Goal: Task Accomplishment & Management: Manage account settings

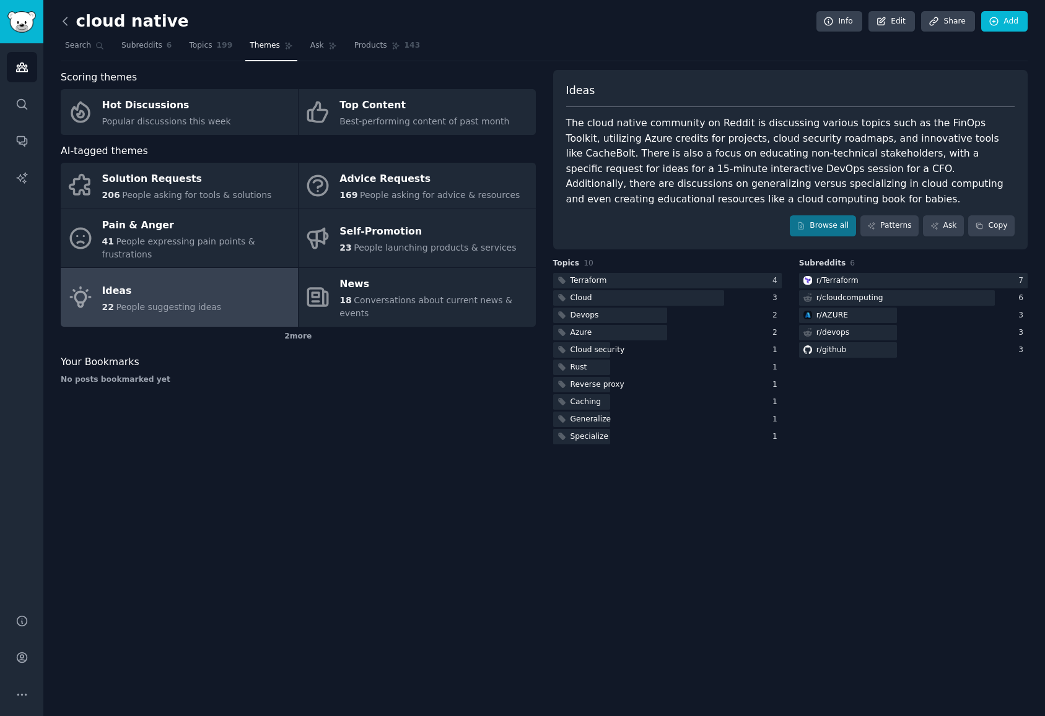
click at [69, 19] on icon at bounding box center [65, 21] width 13 height 13
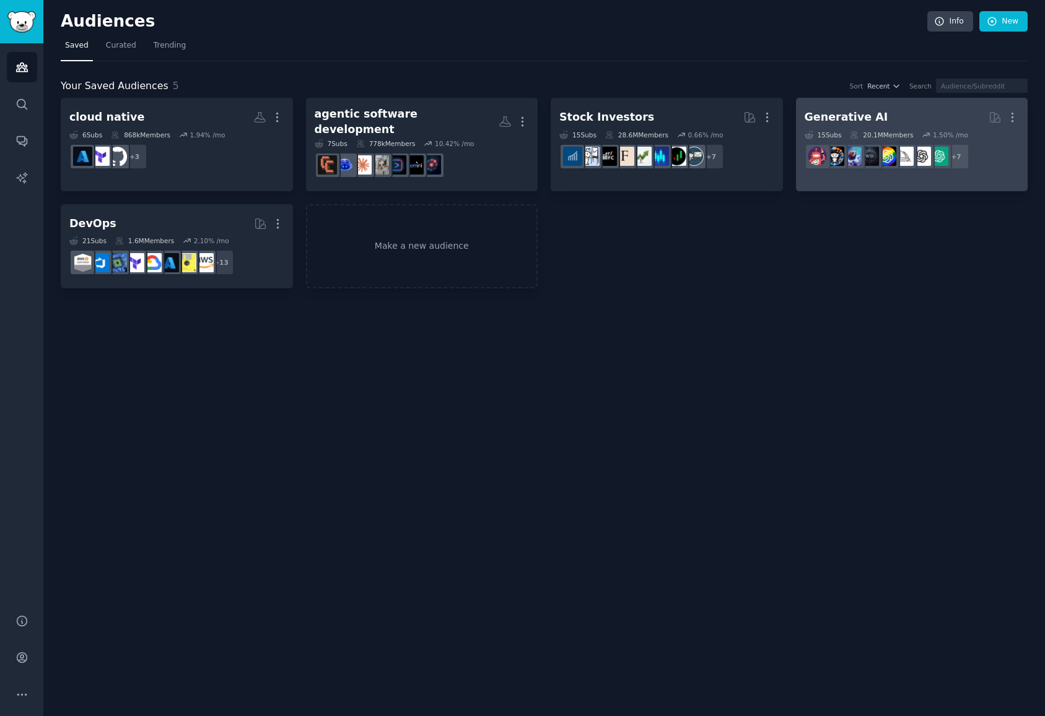
click at [892, 117] on h2 "Generative AI More" at bounding box center [911, 118] width 215 height 22
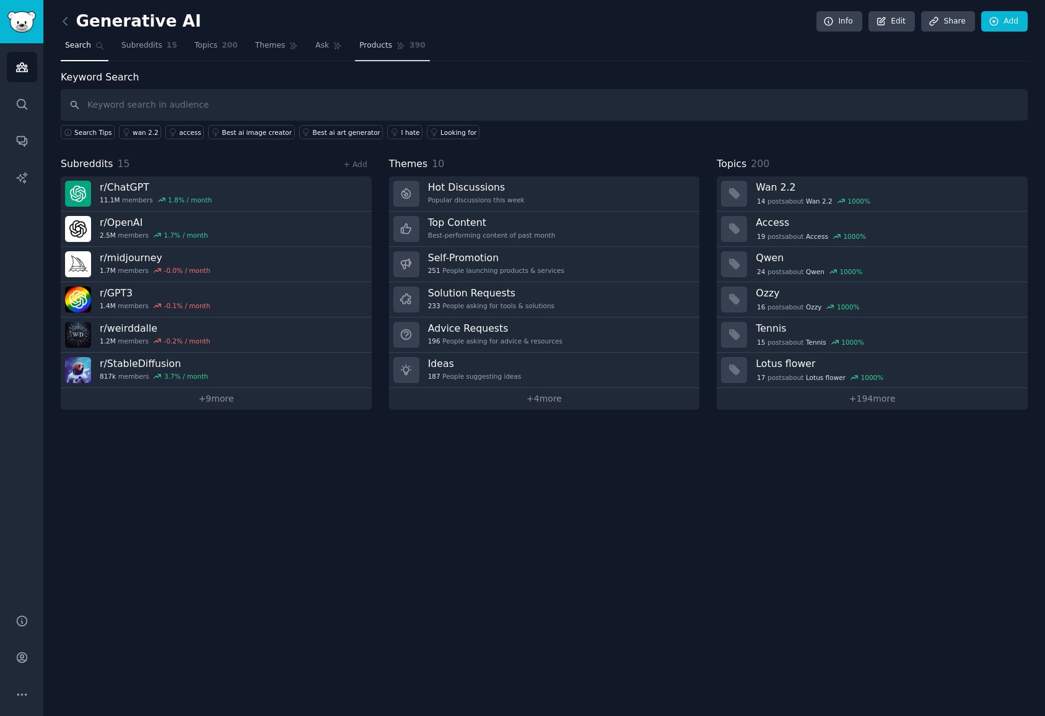
click at [364, 41] on span "Products" at bounding box center [375, 45] width 33 height 11
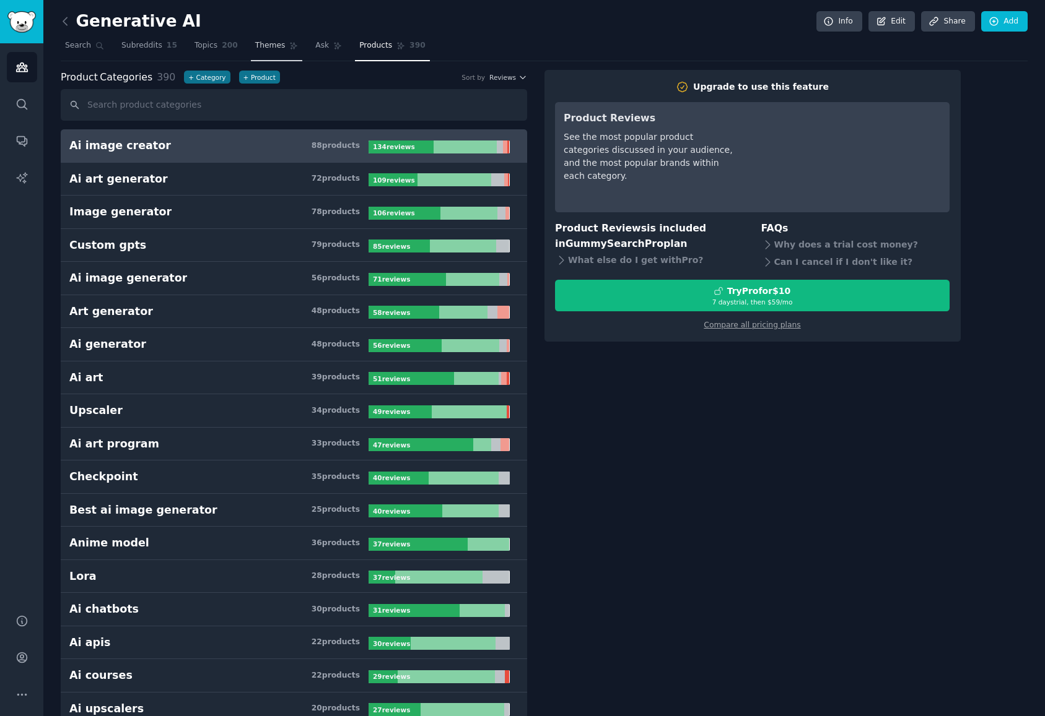
click at [263, 43] on span "Themes" at bounding box center [270, 45] width 30 height 11
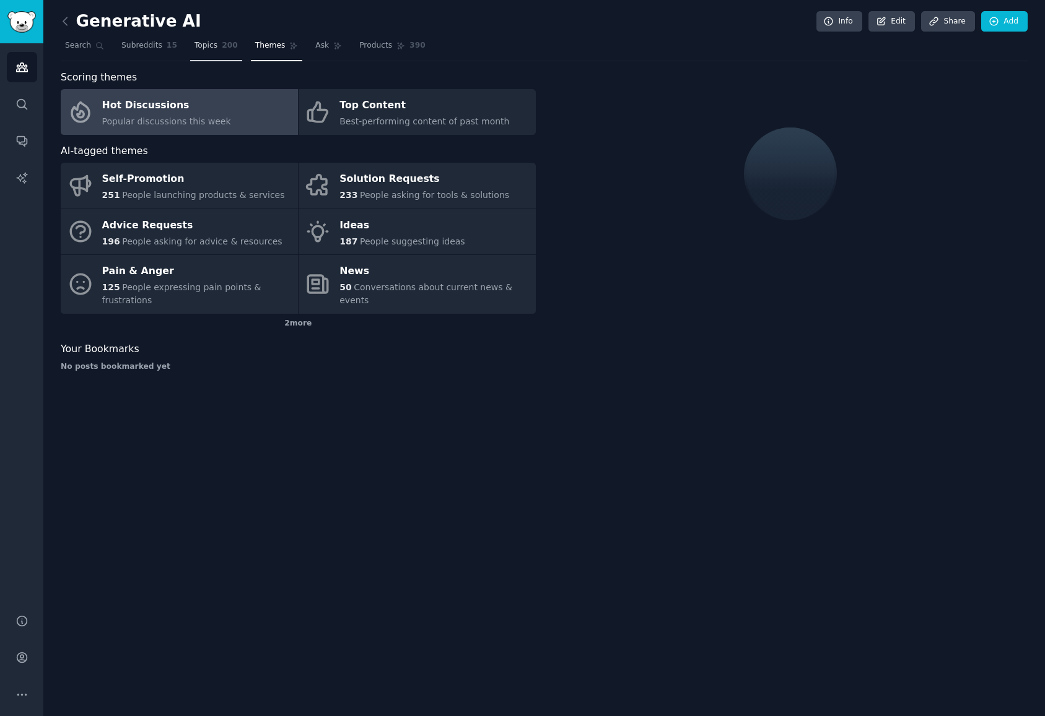
click at [201, 44] on span "Topics" at bounding box center [205, 45] width 23 height 11
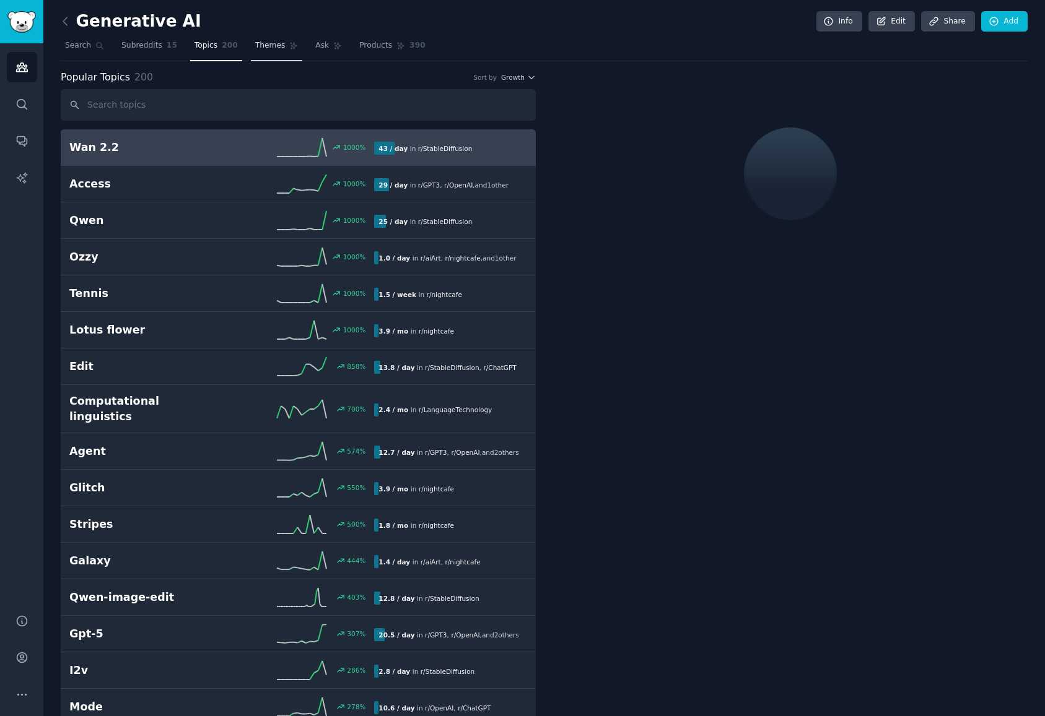
click at [260, 47] on span "Themes" at bounding box center [270, 45] width 30 height 11
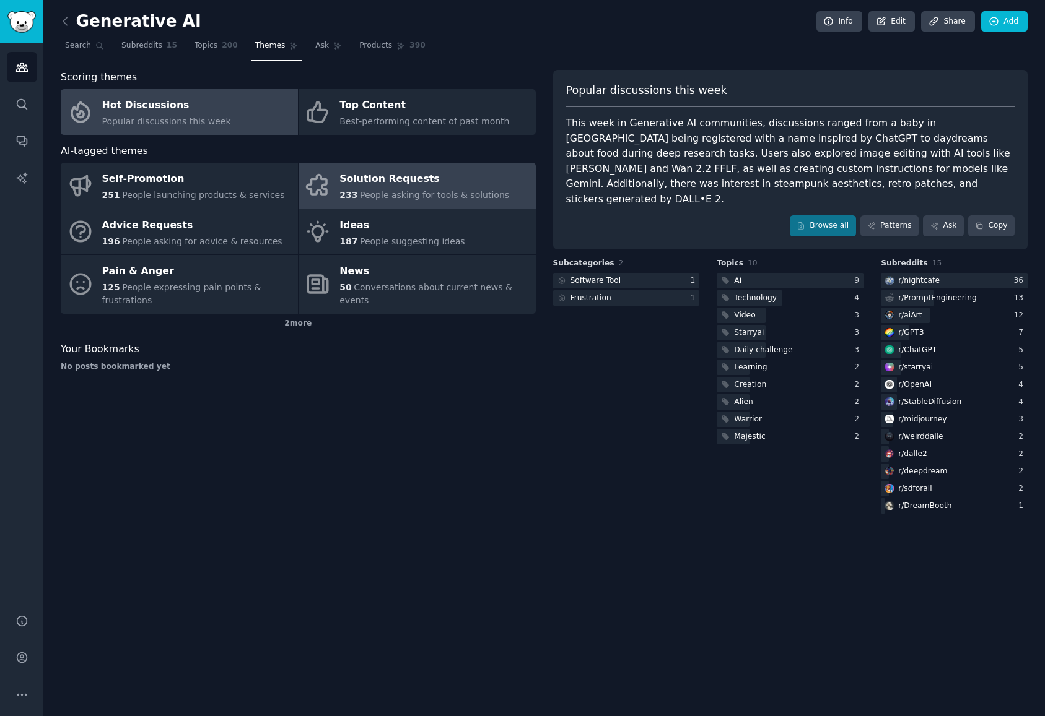
click at [405, 190] on span "People asking for tools & solutions" at bounding box center [434, 195] width 149 height 10
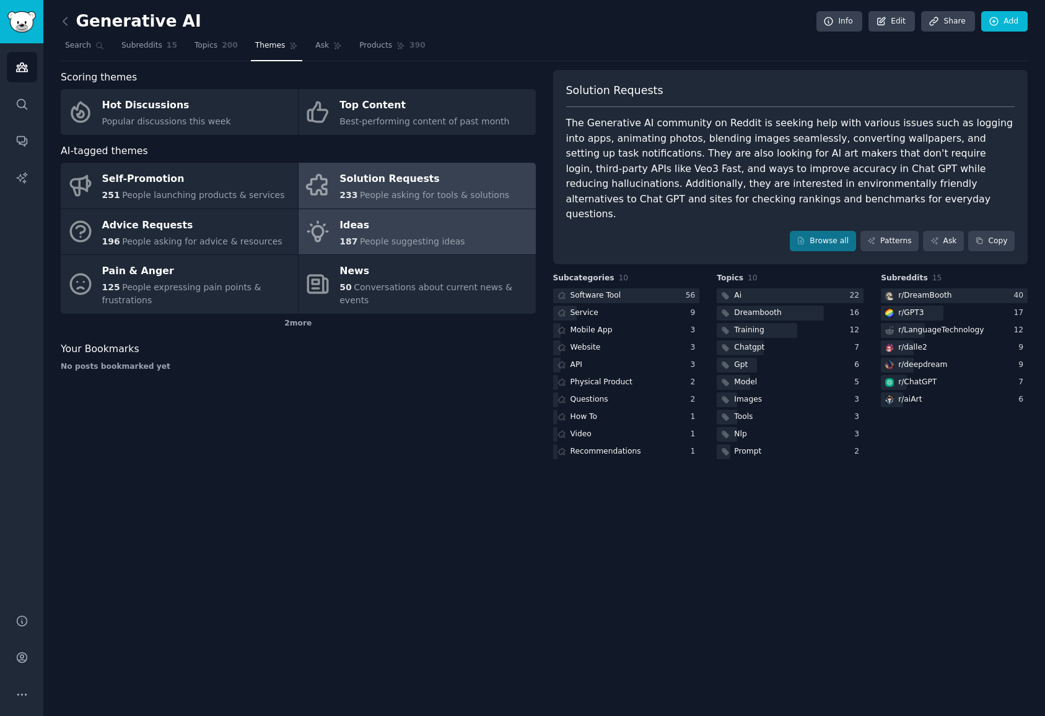
click at [393, 220] on div "Ideas" at bounding box center [401, 226] width 125 height 20
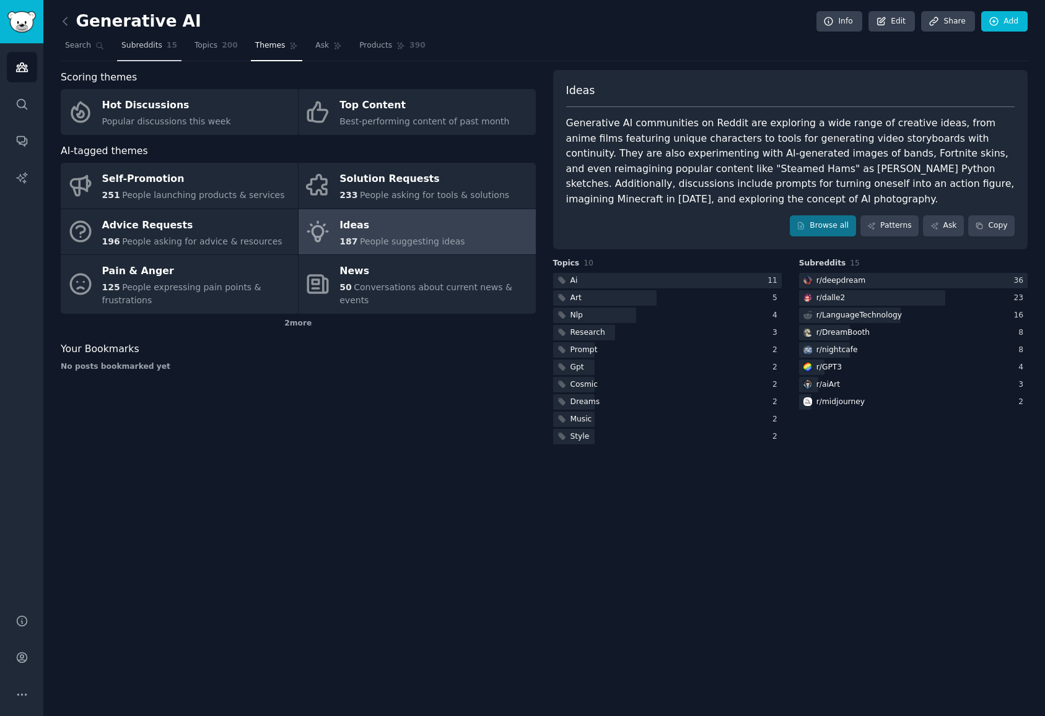
click at [132, 48] on span "Subreddits" at bounding box center [141, 45] width 41 height 11
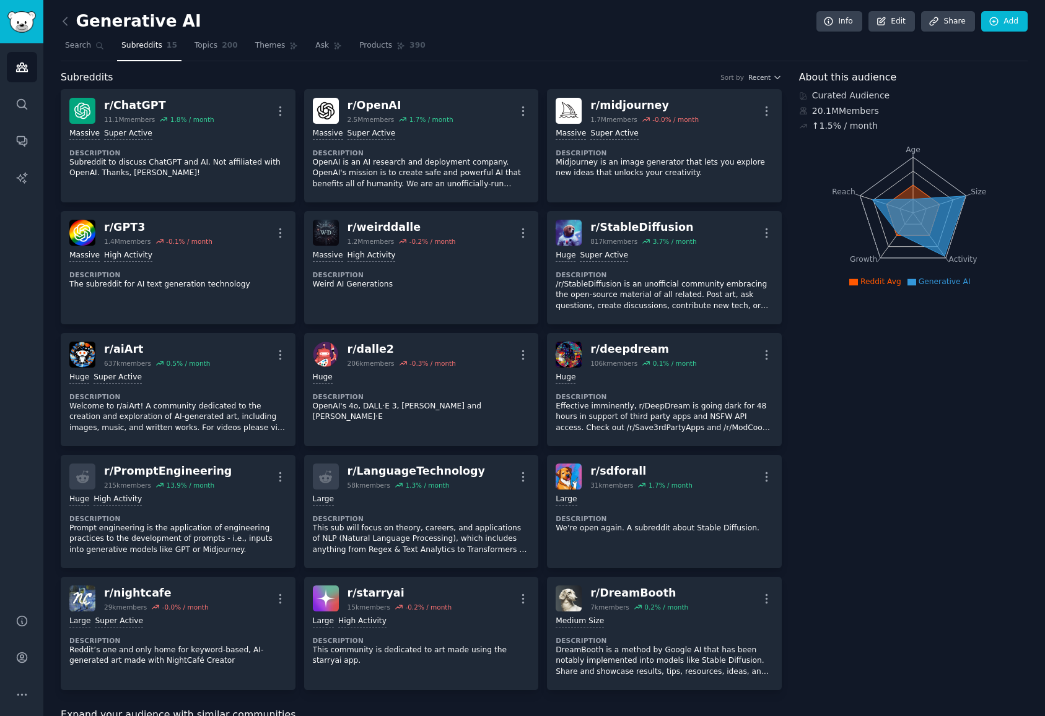
drag, startPoint x: 934, startPoint y: 483, endPoint x: 866, endPoint y: 479, distance: 68.2
click at [866, 479] on div "About this audience Curated Audience 20.1M Members ↑ 1.5 % / month Age Size Act…" at bounding box center [913, 689] width 229 height 1239
drag, startPoint x: 880, startPoint y: 367, endPoint x: 876, endPoint y: 372, distance: 6.6
click at [880, 367] on div "About this audience Curated Audience 20.1M Members ↑ 1.5 % / month Age Size Act…" at bounding box center [913, 689] width 229 height 1239
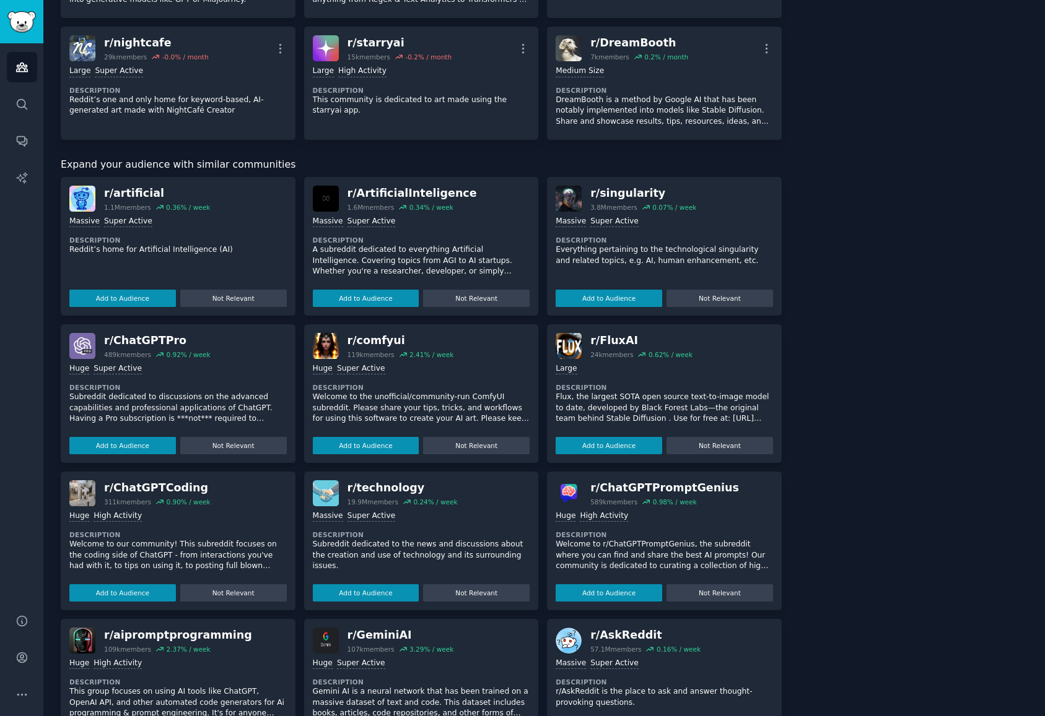
scroll to position [609, 0]
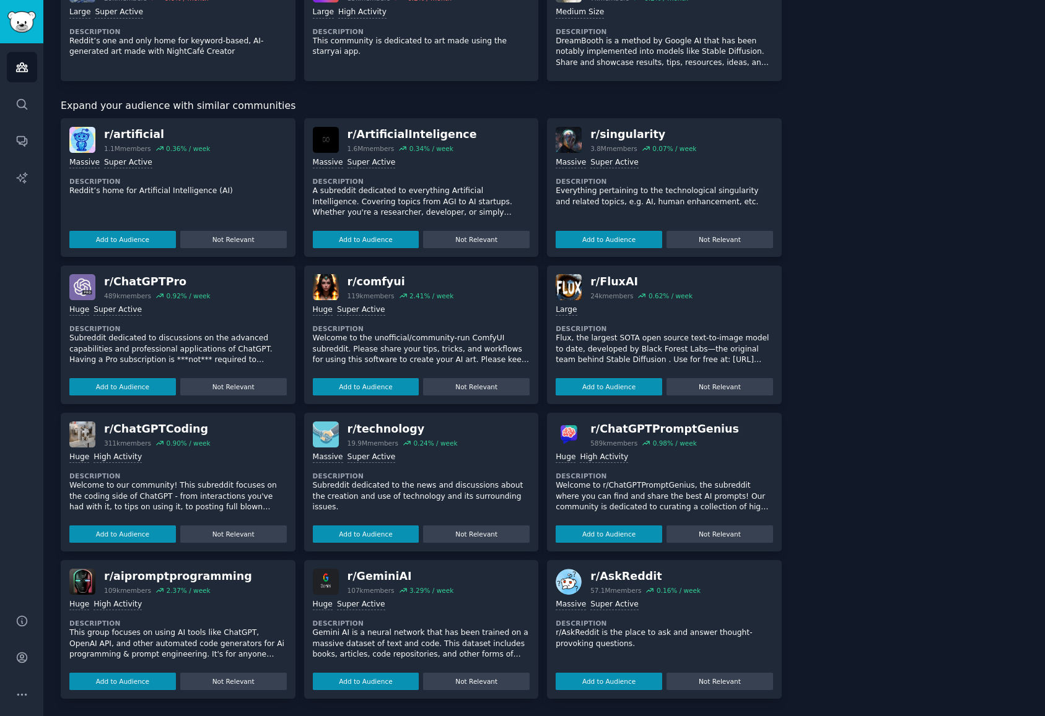
drag, startPoint x: 920, startPoint y: 459, endPoint x: 874, endPoint y: 459, distance: 46.4
click at [874, 459] on div "About this audience Curated Audience 20.1M Members ↑ 1.5 % / month Age Size Act…" at bounding box center [913, 80] width 229 height 1239
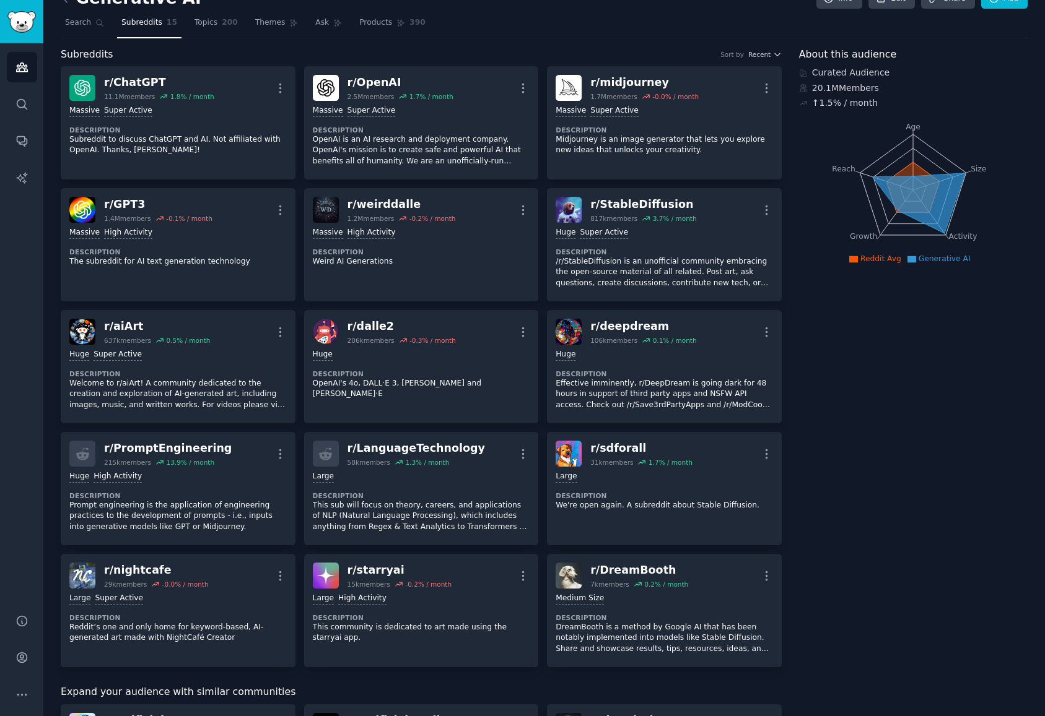
scroll to position [0, 0]
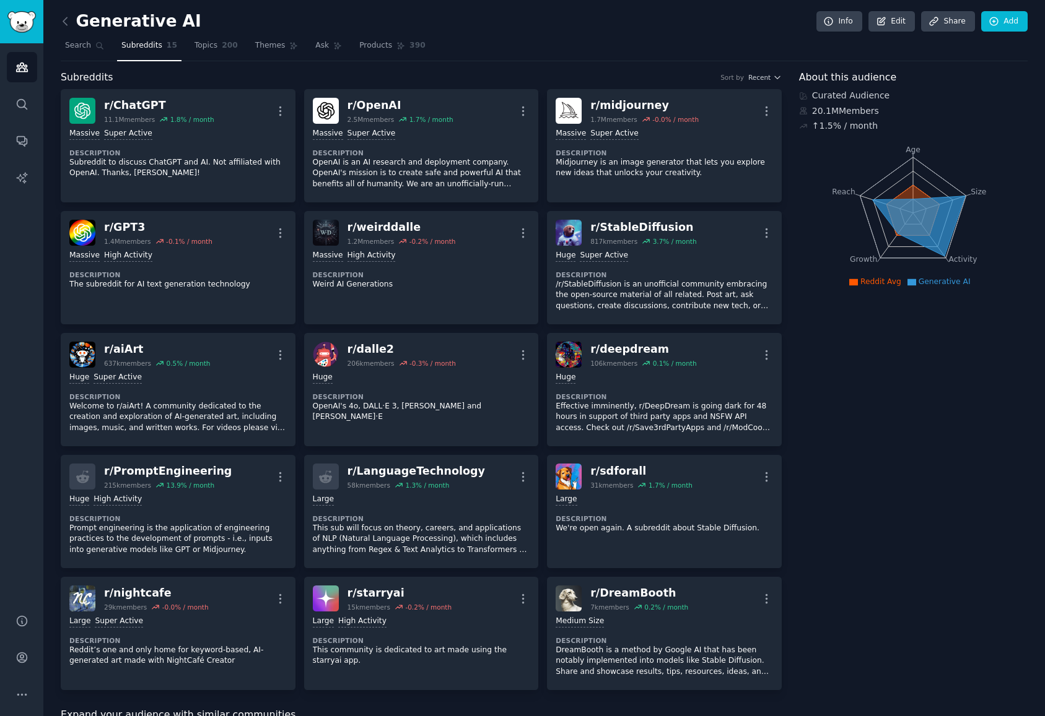
click at [930, 417] on div "About this audience Curated Audience 20.1M Members ↑ 1.5 % / month Age Size Act…" at bounding box center [913, 689] width 229 height 1239
drag, startPoint x: 920, startPoint y: 397, endPoint x: 884, endPoint y: 413, distance: 39.4
click at [884, 413] on div "About this audience Curated Audience 20.1M Members ↑ 1.5 % / month Age Size Act…" at bounding box center [913, 689] width 229 height 1239
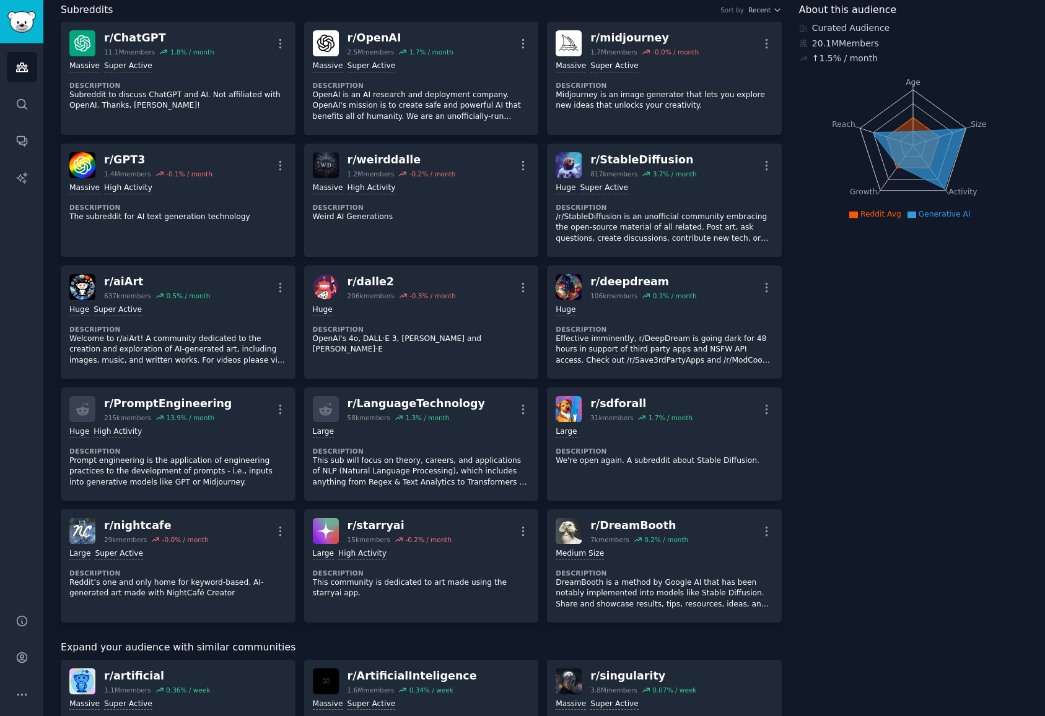
scroll to position [124, 0]
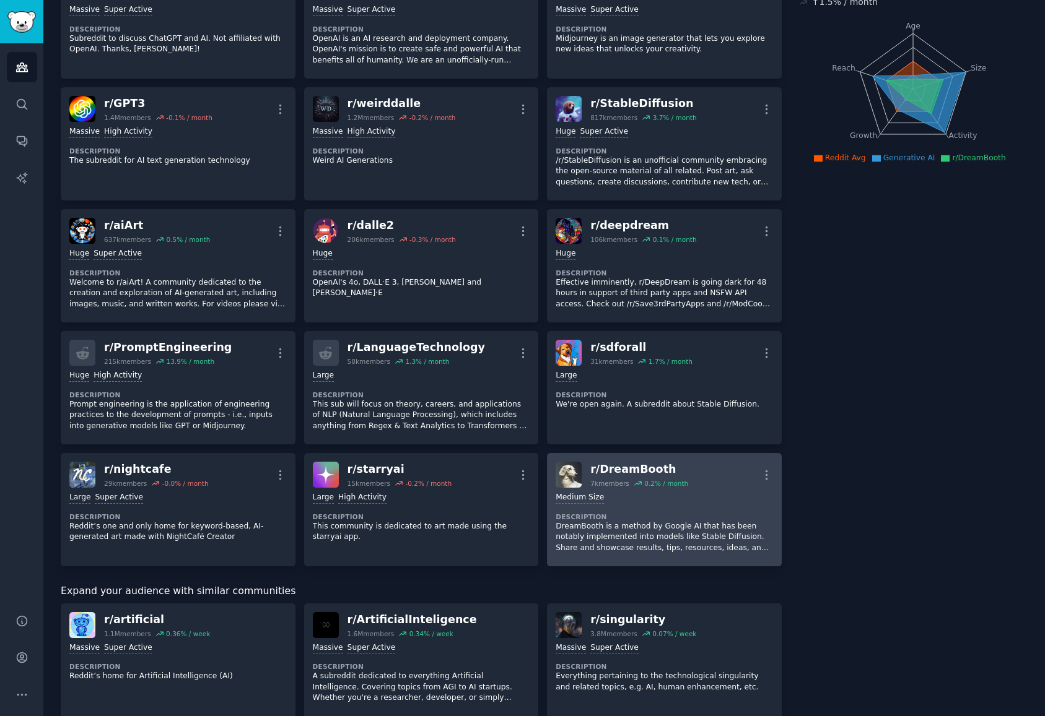
click at [756, 474] on div "r/ DreamBooth 7k members 0.2 % / month More" at bounding box center [663, 475] width 217 height 26
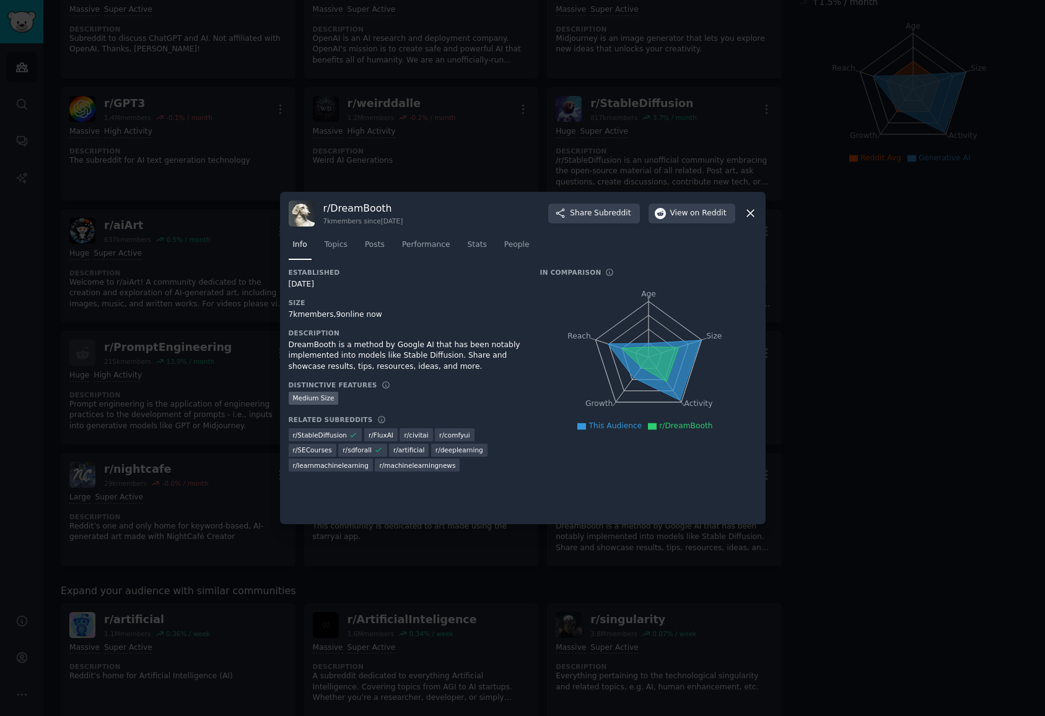
click at [746, 211] on icon at bounding box center [750, 213] width 13 height 13
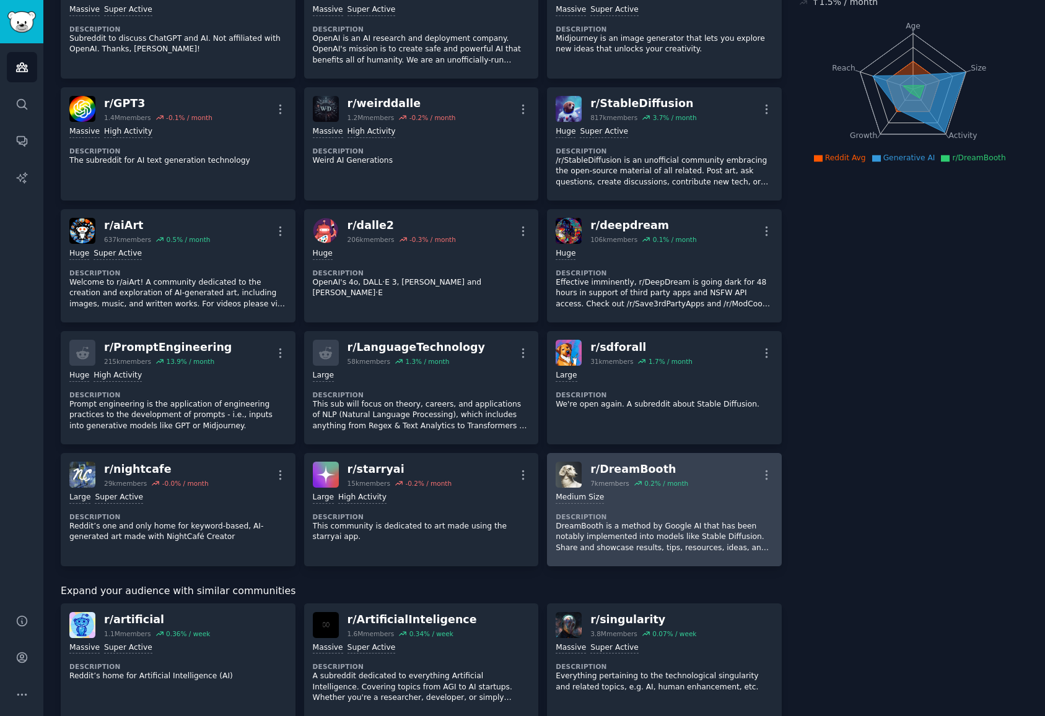
click at [770, 471] on link "r/ DreamBooth 7k members 0.2 % / month More Medium Size Description DreamBooth …" at bounding box center [664, 509] width 235 height 113
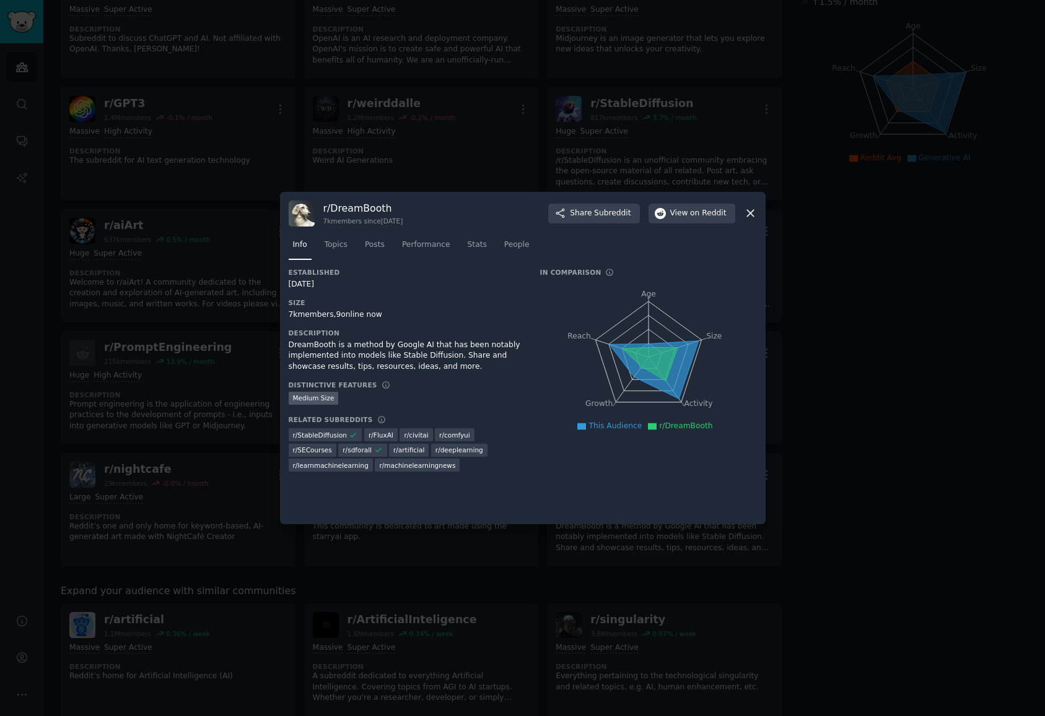
click at [748, 208] on icon at bounding box center [750, 213] width 13 height 13
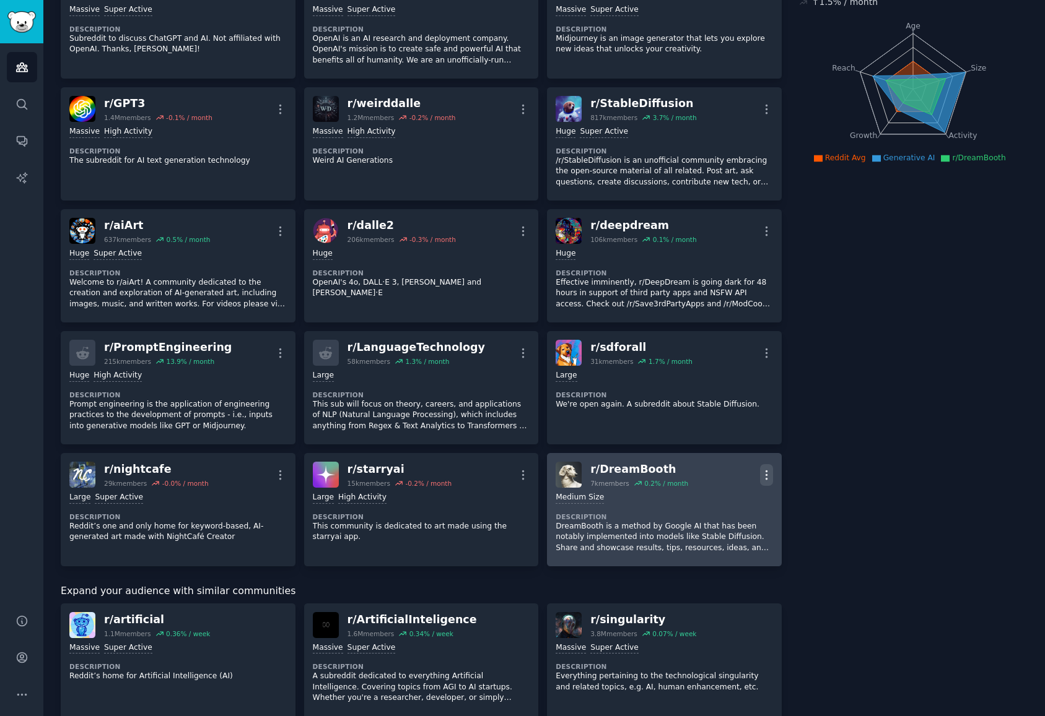
click at [764, 474] on icon "button" at bounding box center [766, 475] width 13 height 13
click at [720, 520] on p "Delete" at bounding box center [717, 522] width 28 height 13
